Goal: Task Accomplishment & Management: Use online tool/utility

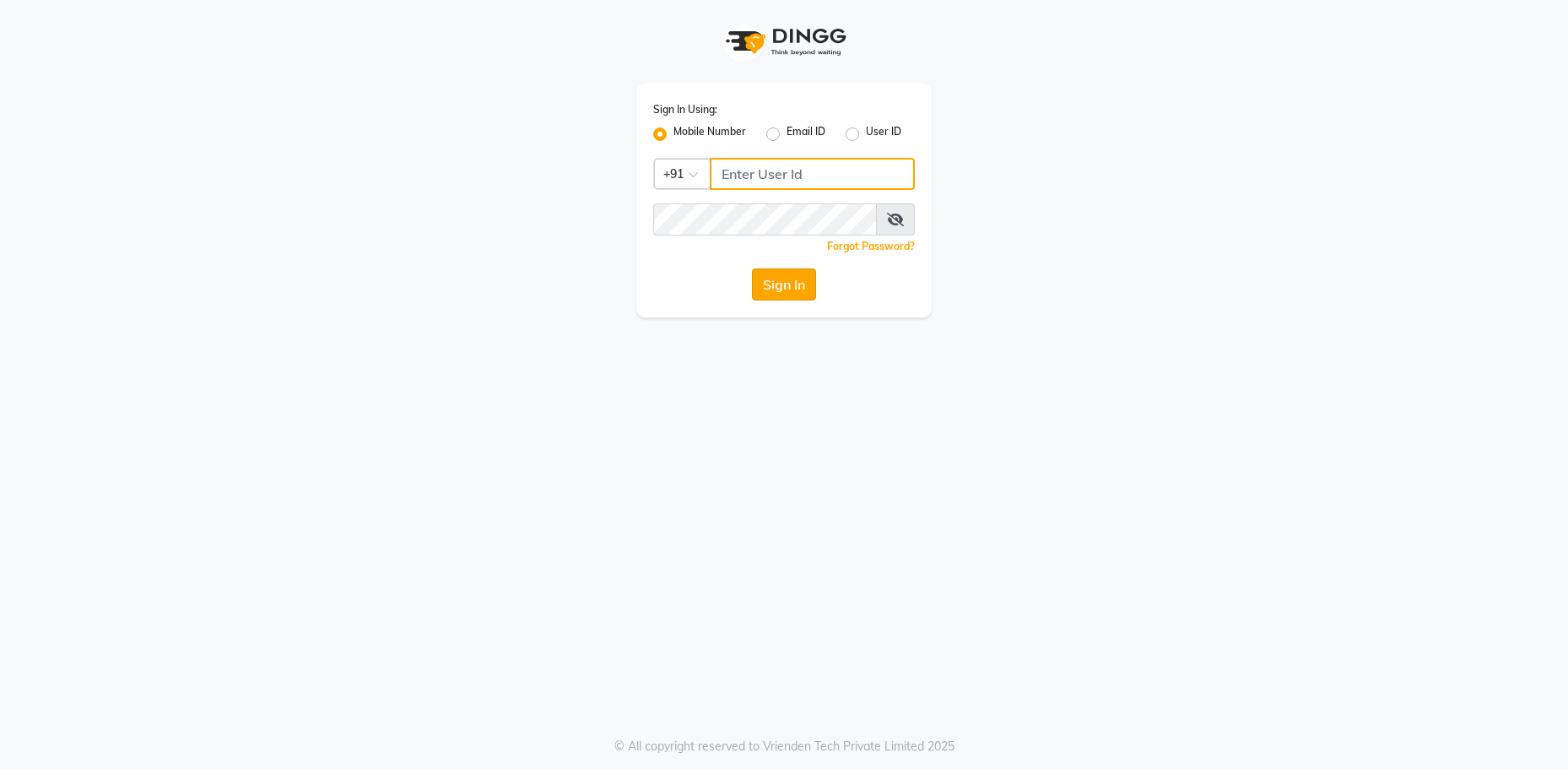
type input "9952551556"
click at [798, 291] on button "Sign In" at bounding box center [784, 284] width 64 height 32
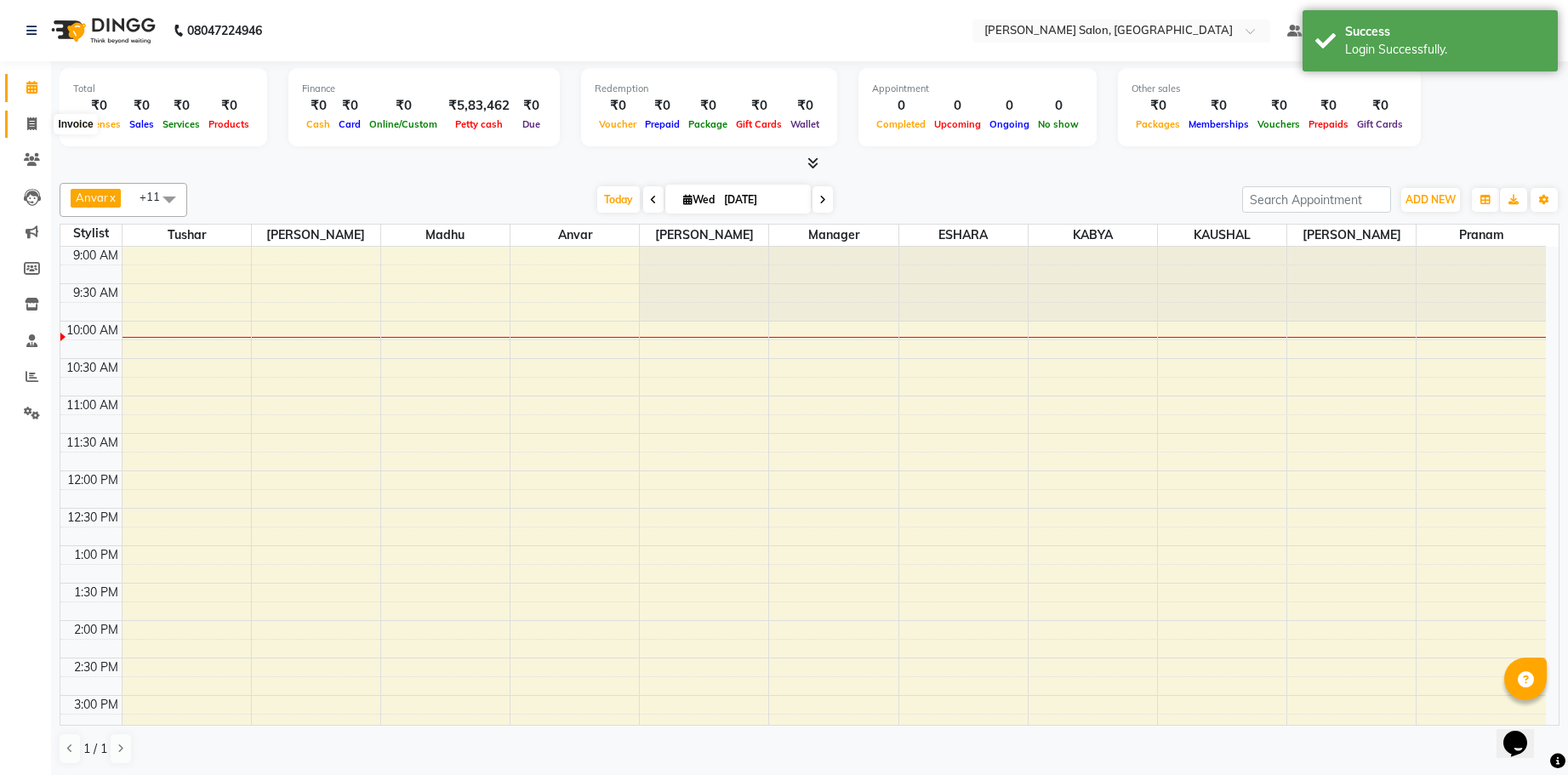
click at [37, 122] on icon at bounding box center [32, 124] width 10 height 13
select select "7119"
select select "service"
